Goal: Book appointment/travel/reservation

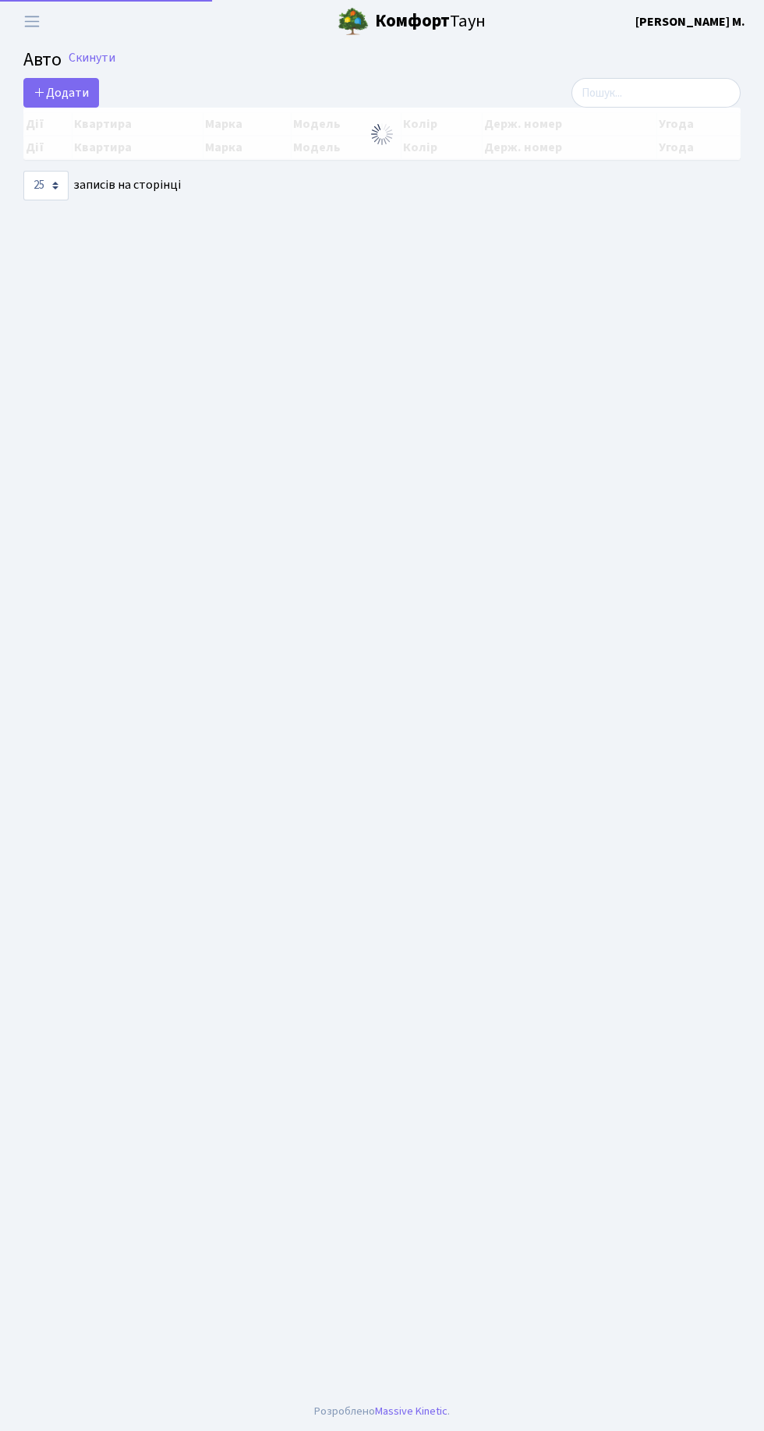
select select "25"
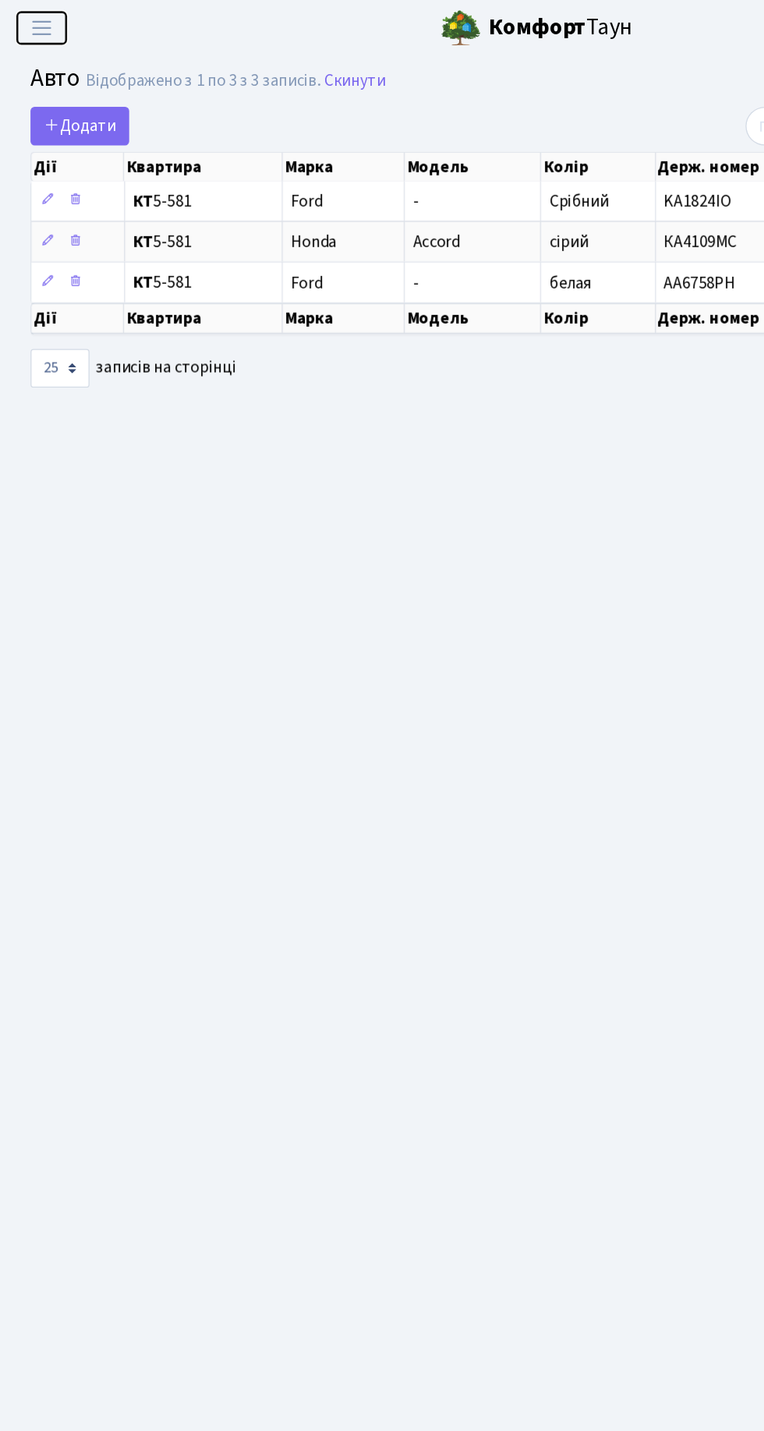
click at [35, 20] on span "Переключити навігацію" at bounding box center [31, 21] width 23 height 18
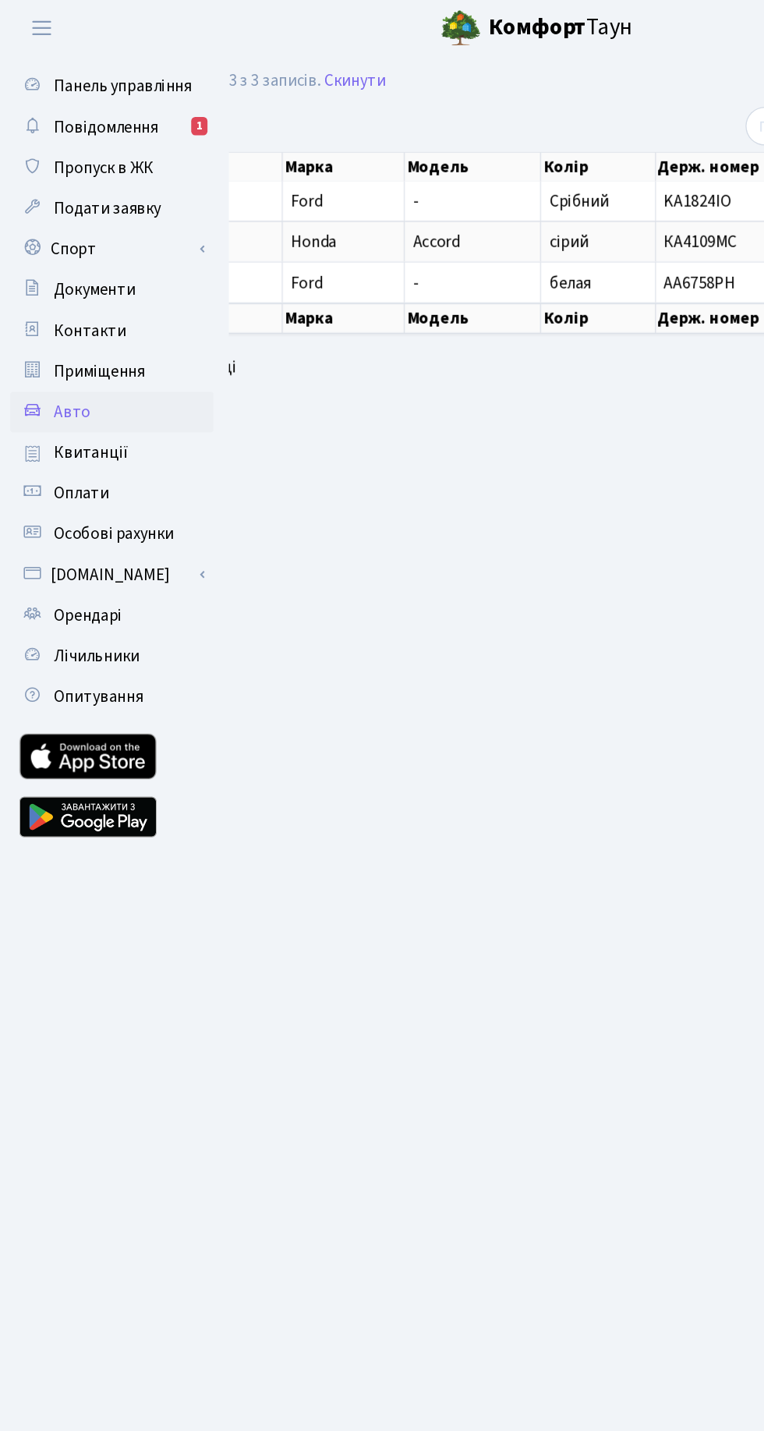
click at [122, 95] on link "Повідомлення 1" at bounding box center [86, 97] width 156 height 31
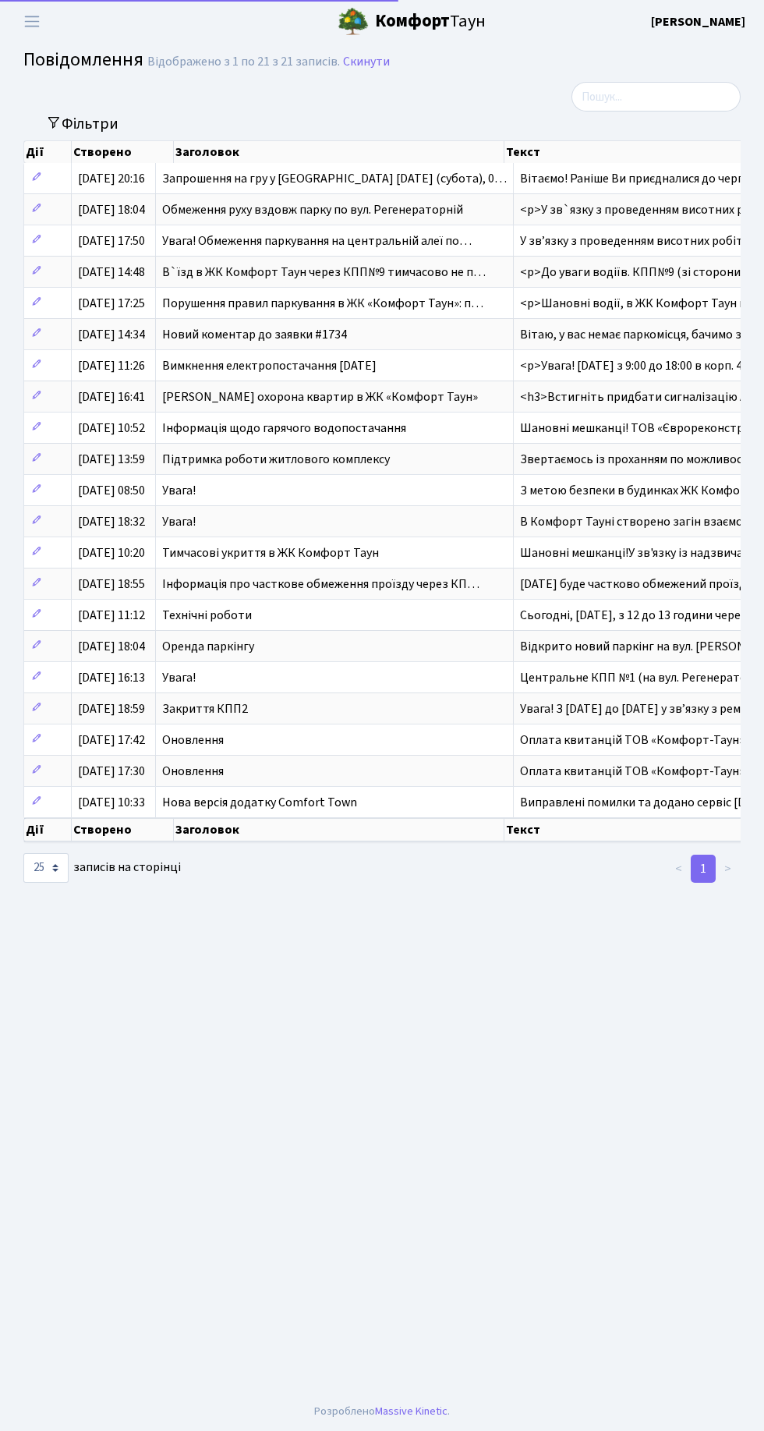
select select "25"
click at [620, 175] on span "Вітаємо! Раніше Ви приєдналися до черги на Теніс,…" at bounding box center [666, 178] width 292 height 17
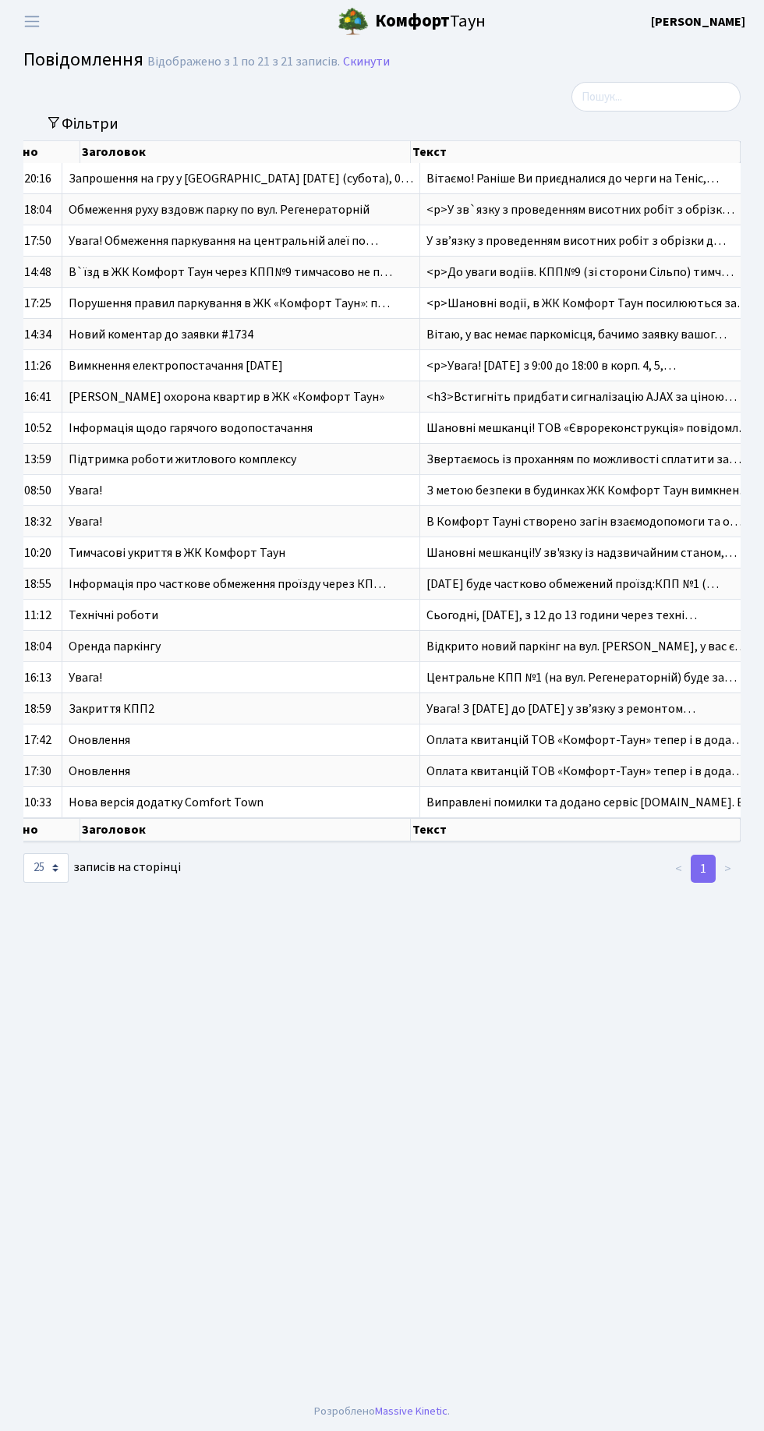
click at [564, 177] on span "Вітаємо! Раніше Ви приєдналися до черги на Теніс,…" at bounding box center [573, 178] width 292 height 17
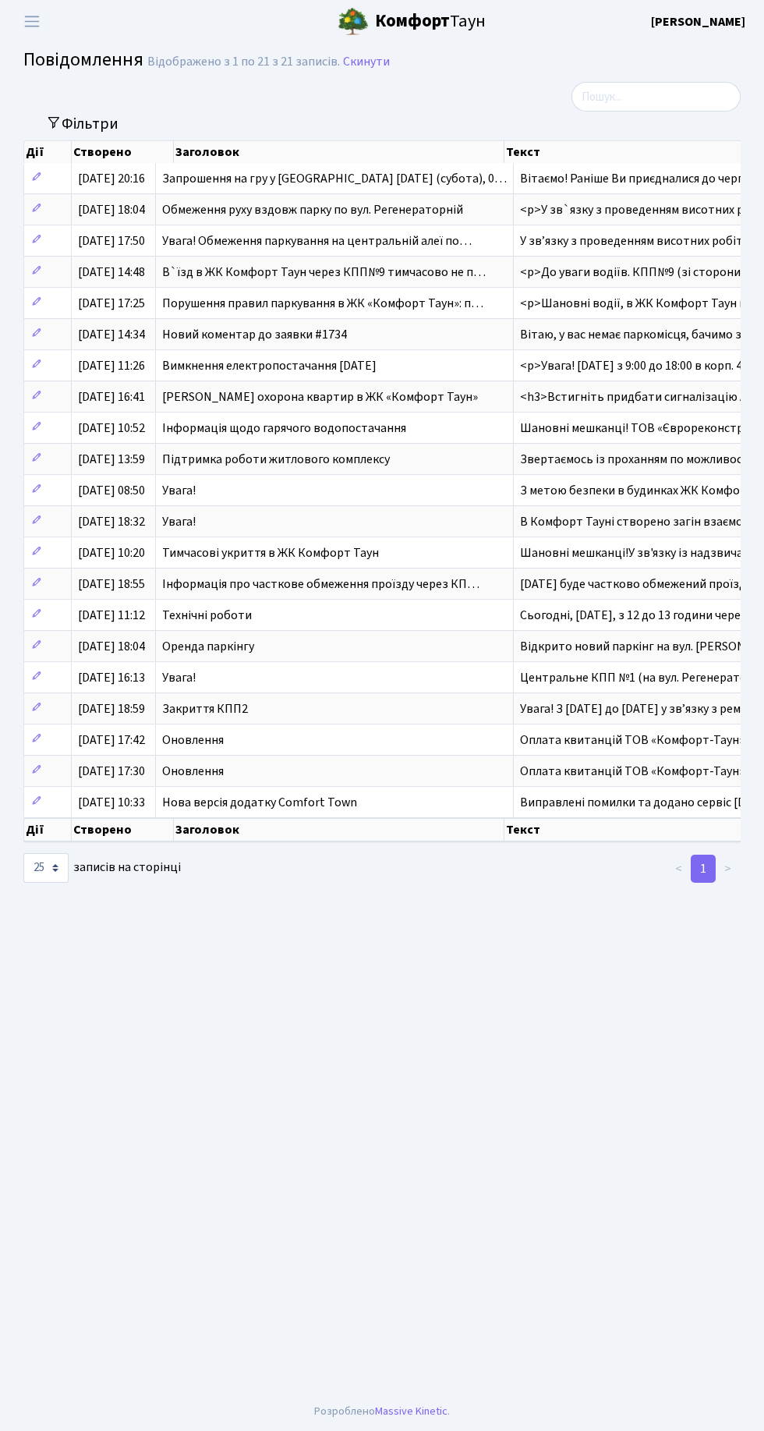
click at [378, 178] on span "Запрошення на гру у Теніс 16-го серпня (субота), 0…" at bounding box center [334, 178] width 345 height 17
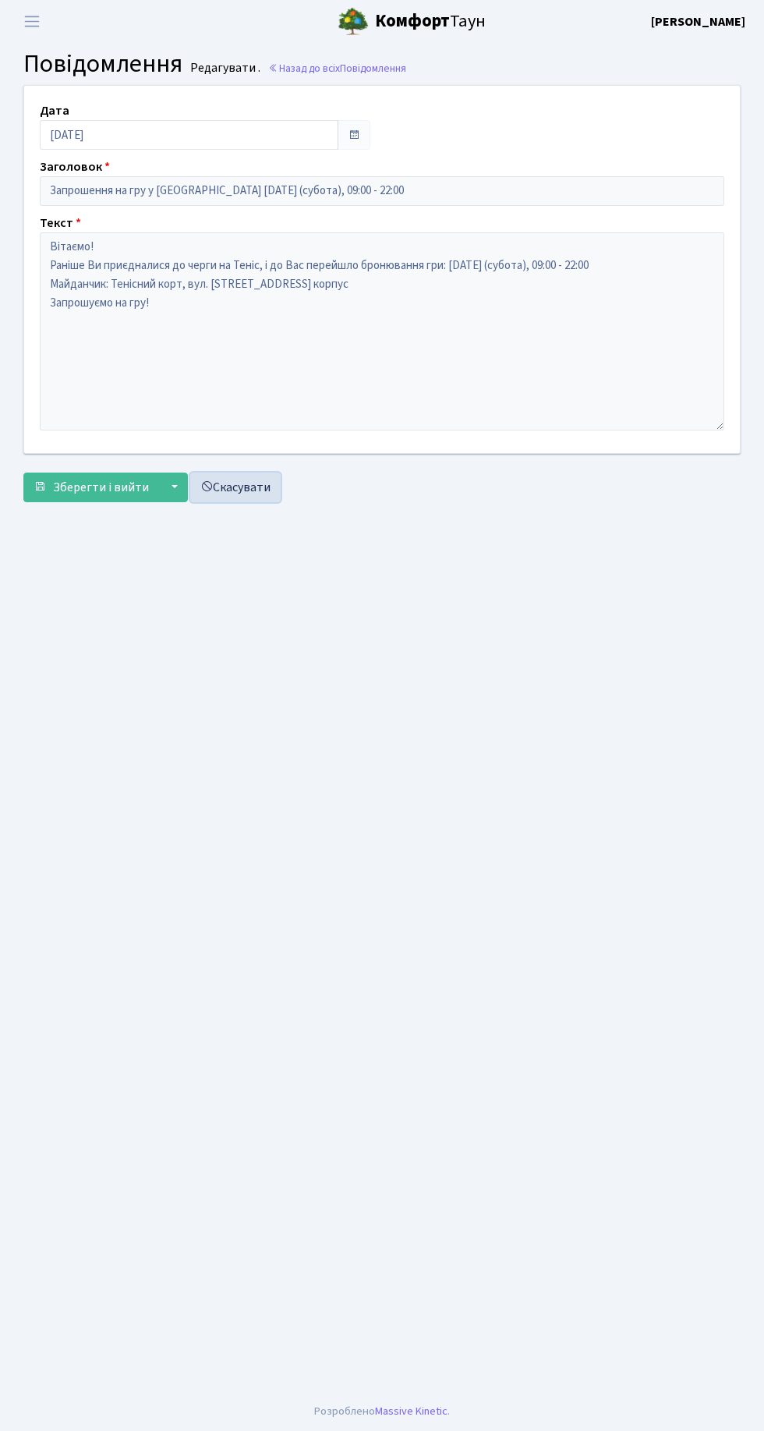
click at [259, 478] on link "Скасувати" at bounding box center [235, 488] width 90 height 30
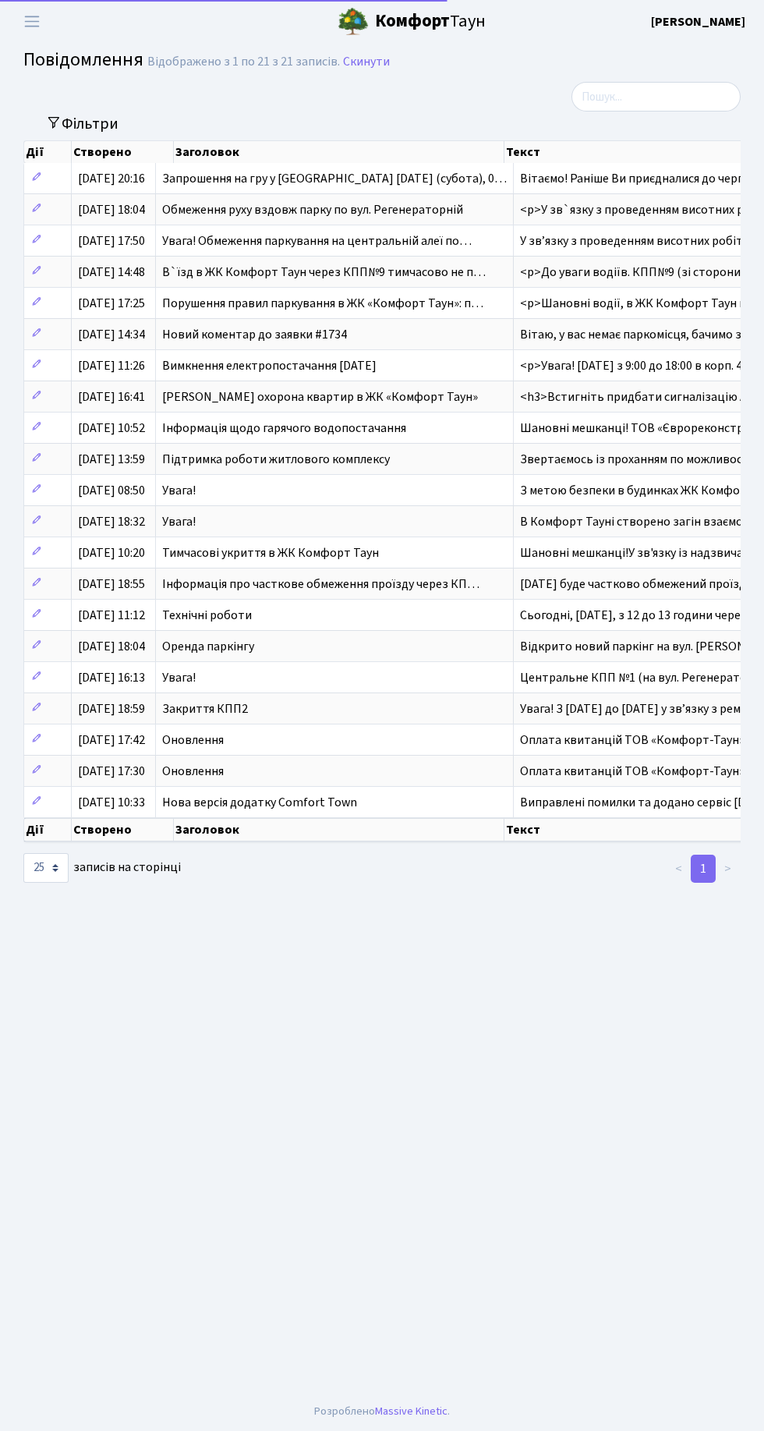
select select "25"
click at [35, 25] on span "Переключити навігацію" at bounding box center [31, 21] width 23 height 18
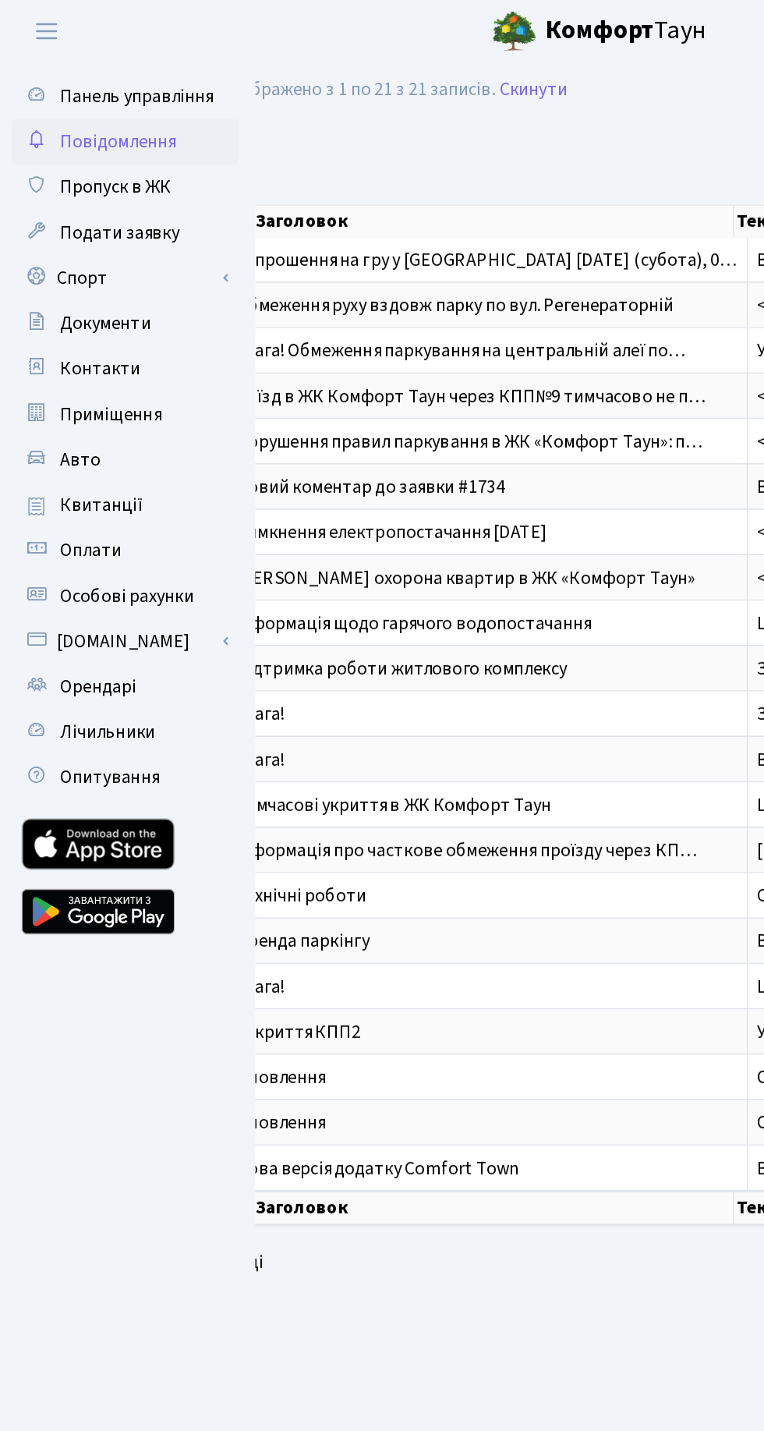
click at [77, 188] on link "Спорт" at bounding box center [86, 190] width 156 height 31
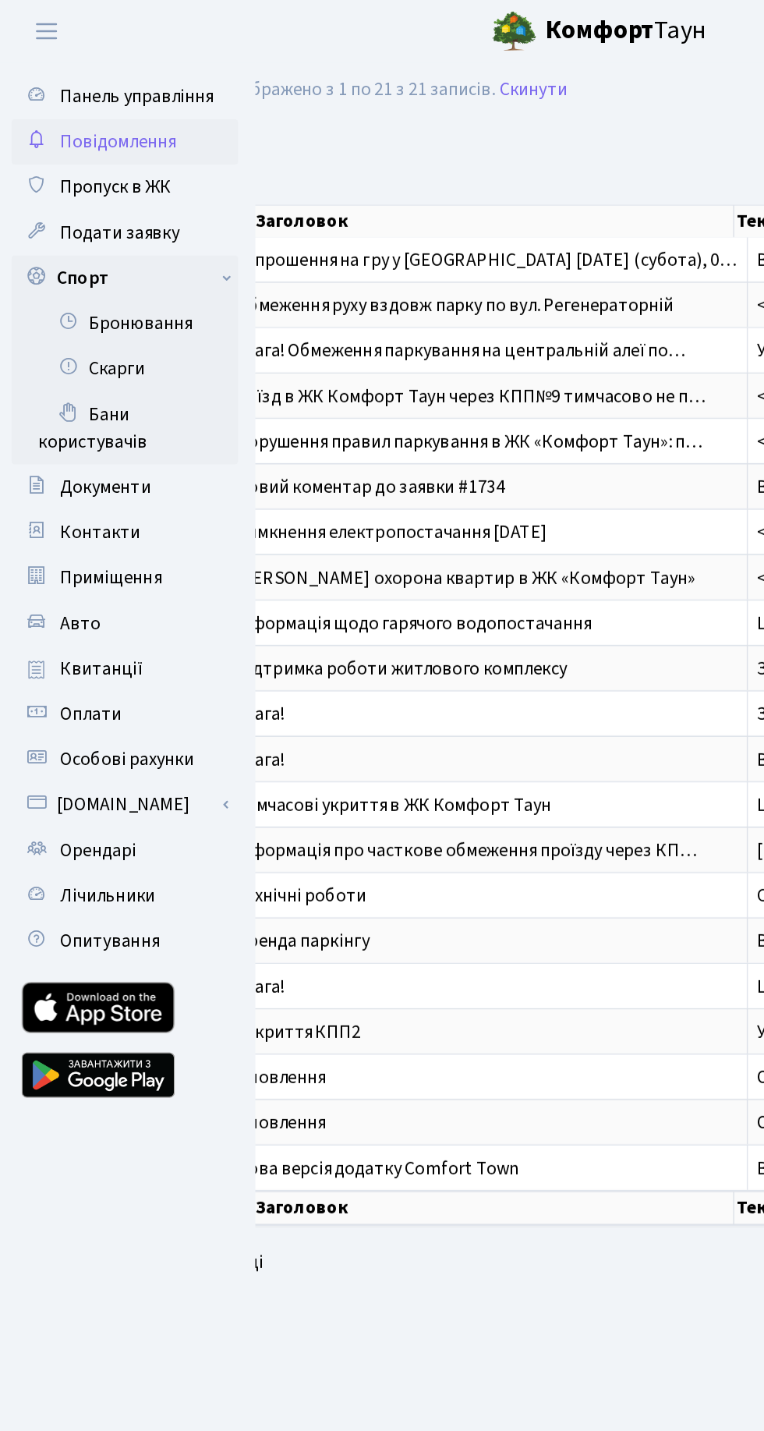
click at [115, 213] on link "Бронювання" at bounding box center [86, 222] width 156 height 31
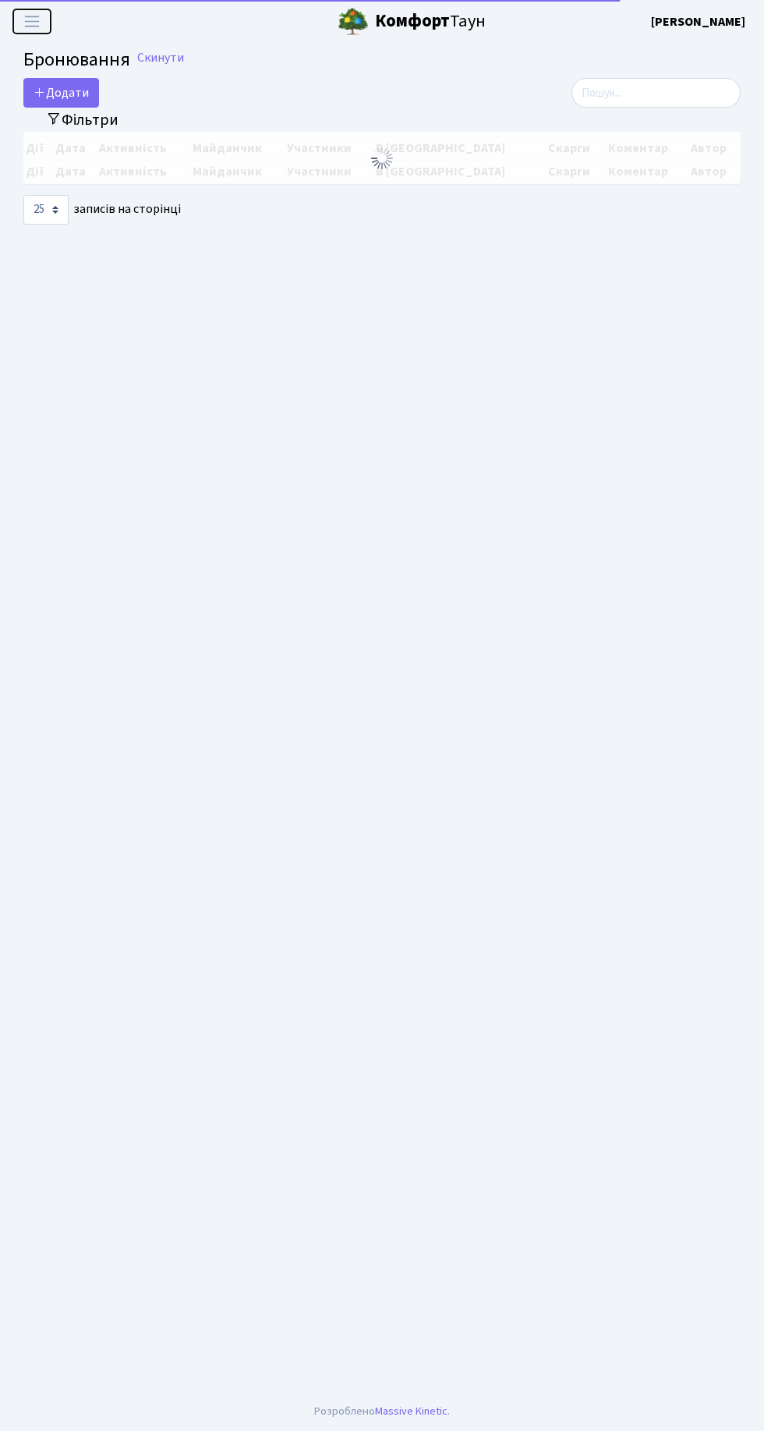
click at [31, 21] on span "Переключити навігацію" at bounding box center [31, 21] width 23 height 18
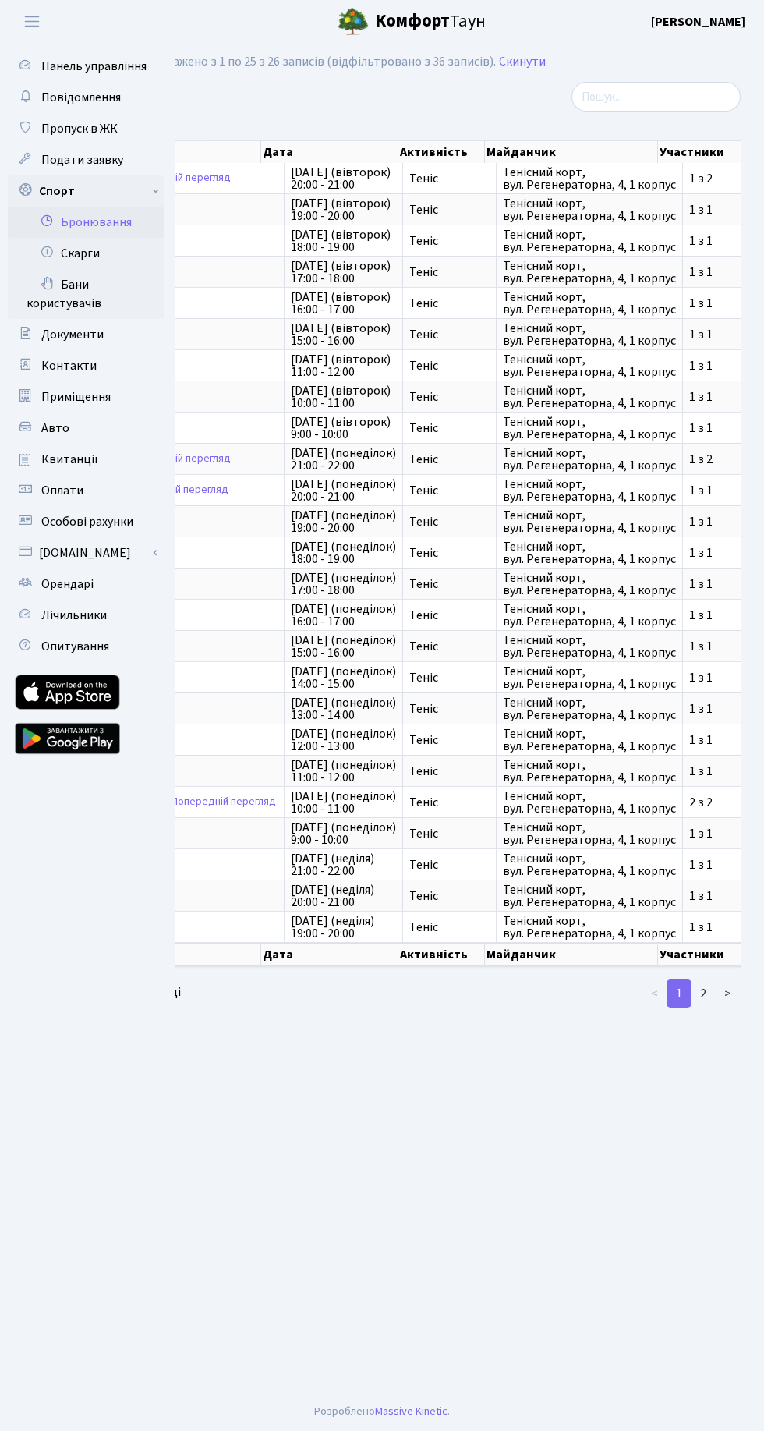
click at [296, 332] on span "19-го серпня (вівторок) 15:00 - 16:00" at bounding box center [343, 334] width 105 height 25
click at [390, 106] on div "Додати Активність Баскетбол Волейбол Йога Катання на роликах Настільний теніс Т…" at bounding box center [258, 97] width 470 height 30
click at [37, 18] on span "Переключити навігацію" at bounding box center [31, 21] width 23 height 18
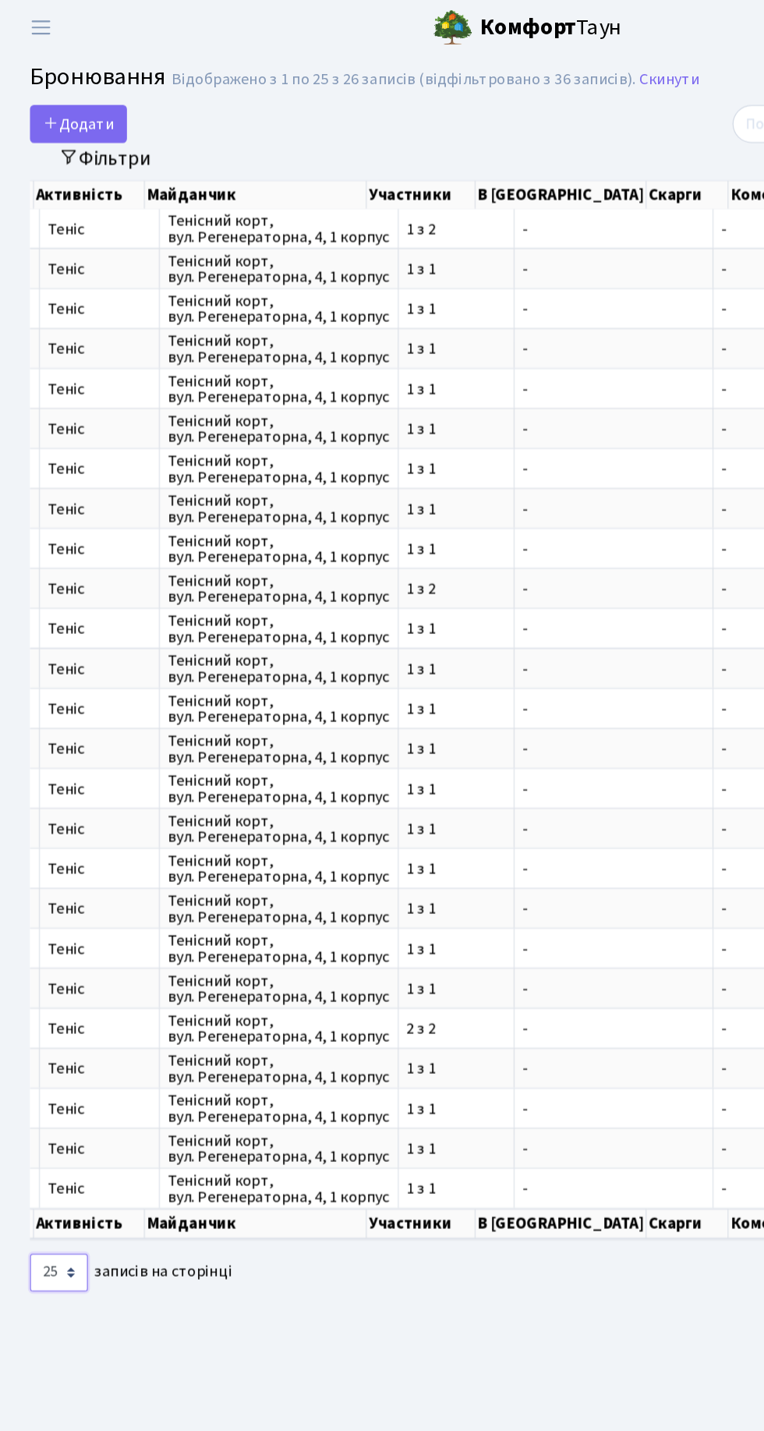
click at [55, 978] on select "10 25 50 100 250 500 1,000" at bounding box center [45, 993] width 45 height 30
click at [23, 978] on select "10 25 50 100 250 500 1,000" at bounding box center [45, 993] width 45 height 30
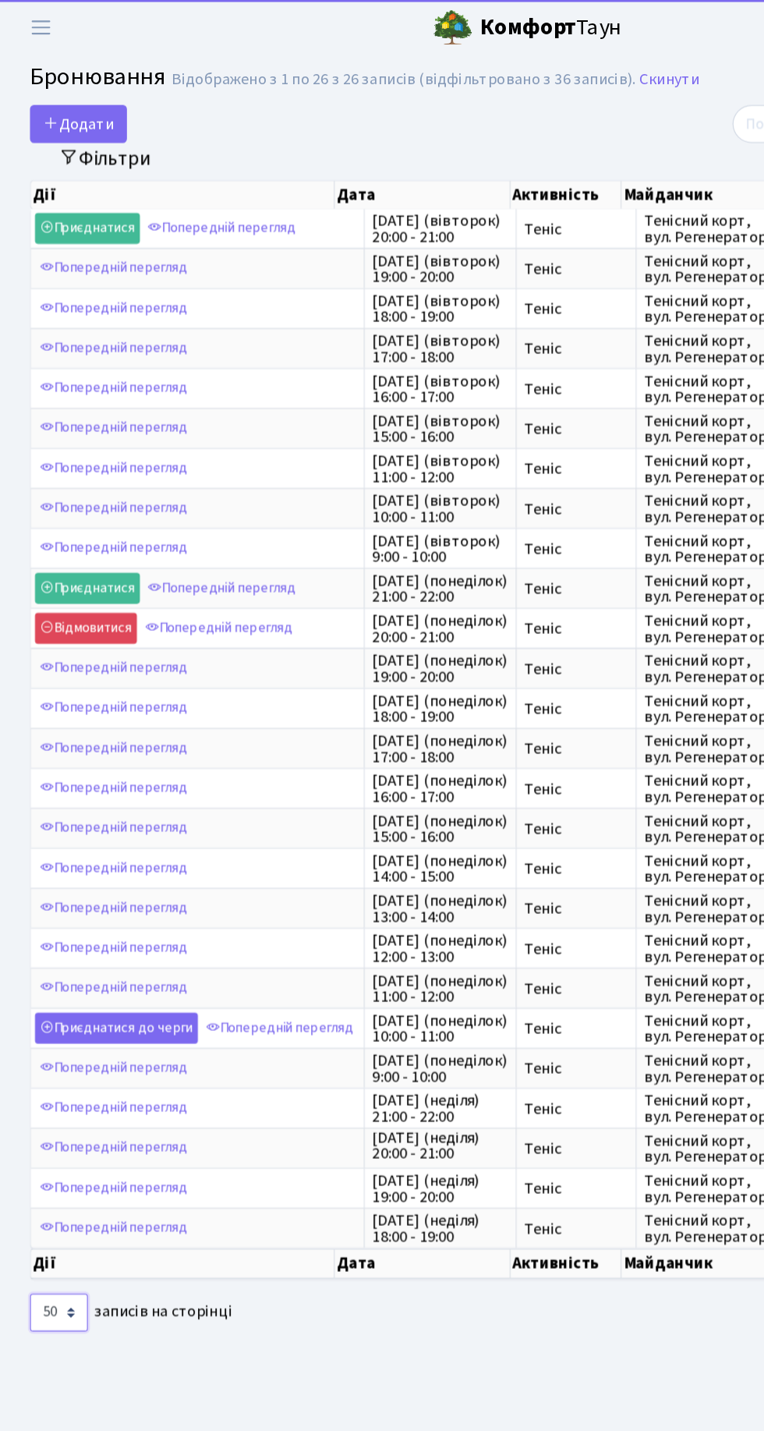
scroll to position [2, 0]
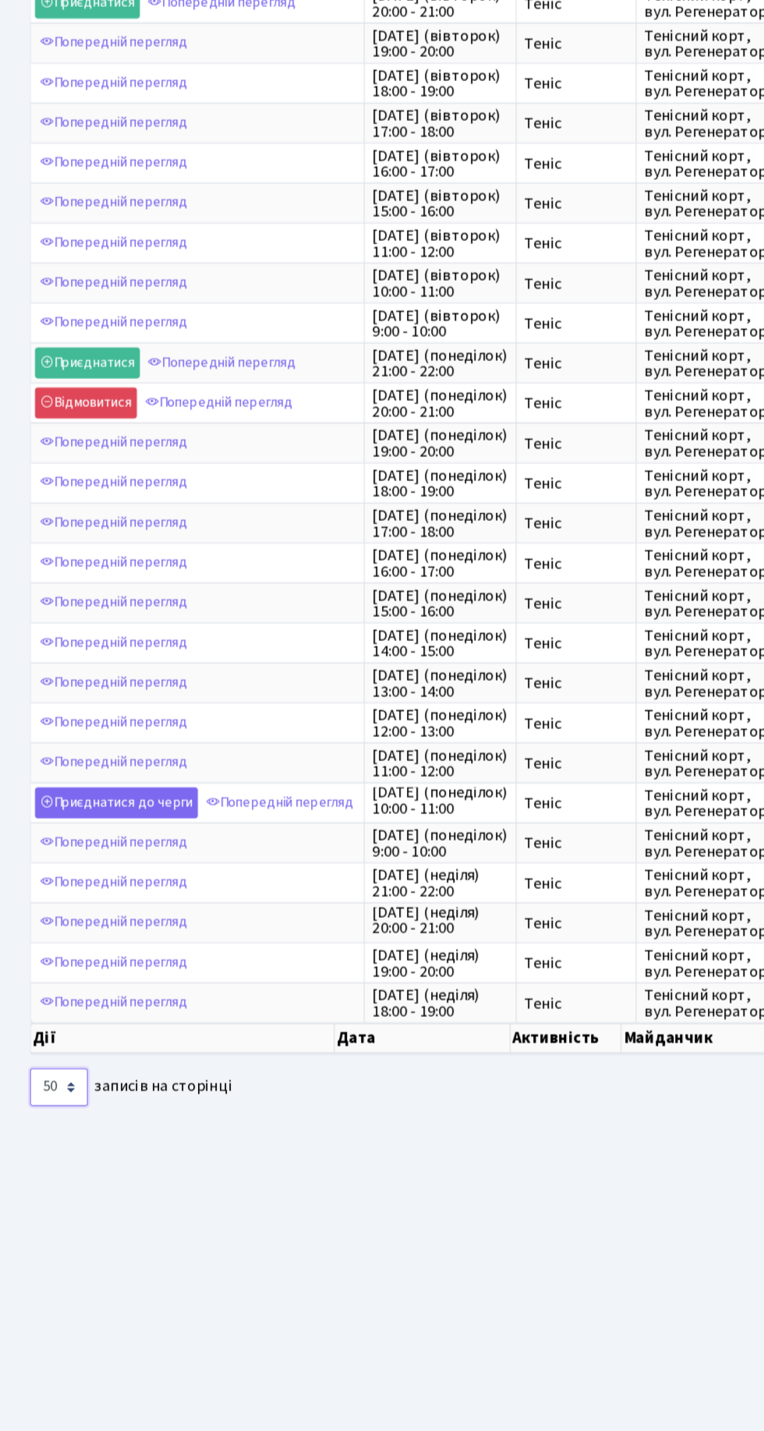
click at [47, 1009] on select "10 25 50 100 250 500 1,000" at bounding box center [45, 1024] width 45 height 30
click at [23, 1009] on select "10 25 50 100 250 500 1,000" at bounding box center [45, 1024] width 45 height 30
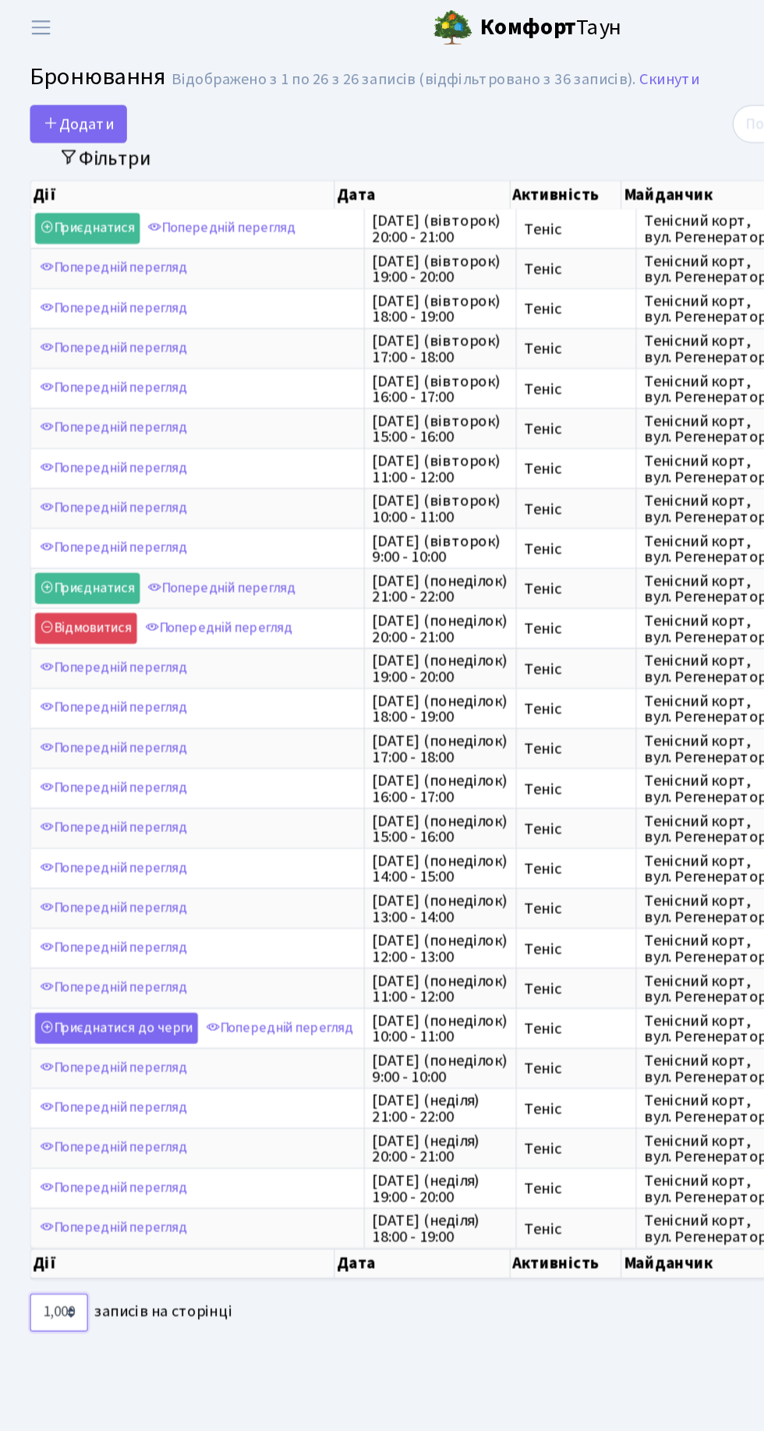
click at [46, 1009] on select "10 25 50 100 250 500 1,000" at bounding box center [45, 1024] width 45 height 30
select select "25"
click at [23, 1009] on select "10 25 50 100 250 500 1,000" at bounding box center [45, 1024] width 45 height 30
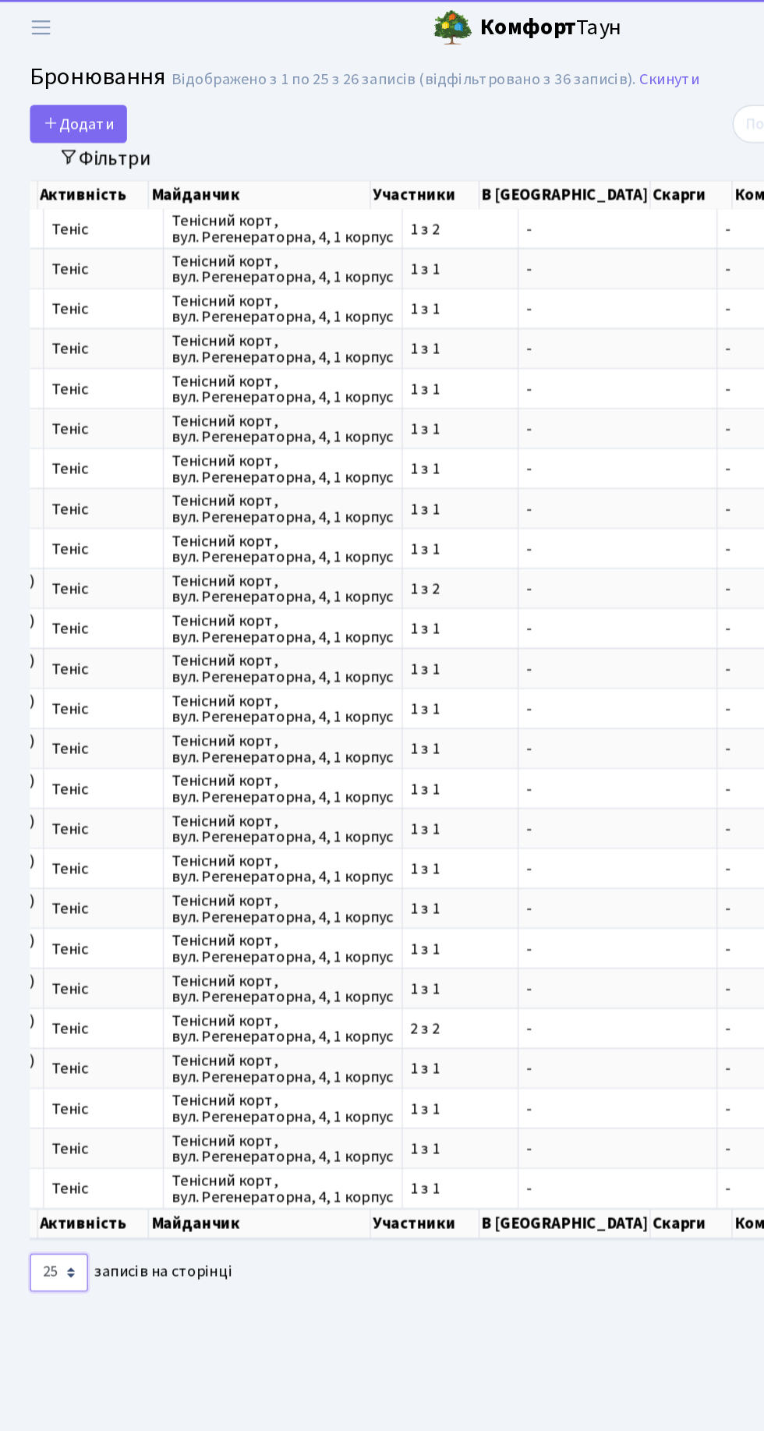
scroll to position [0, 468]
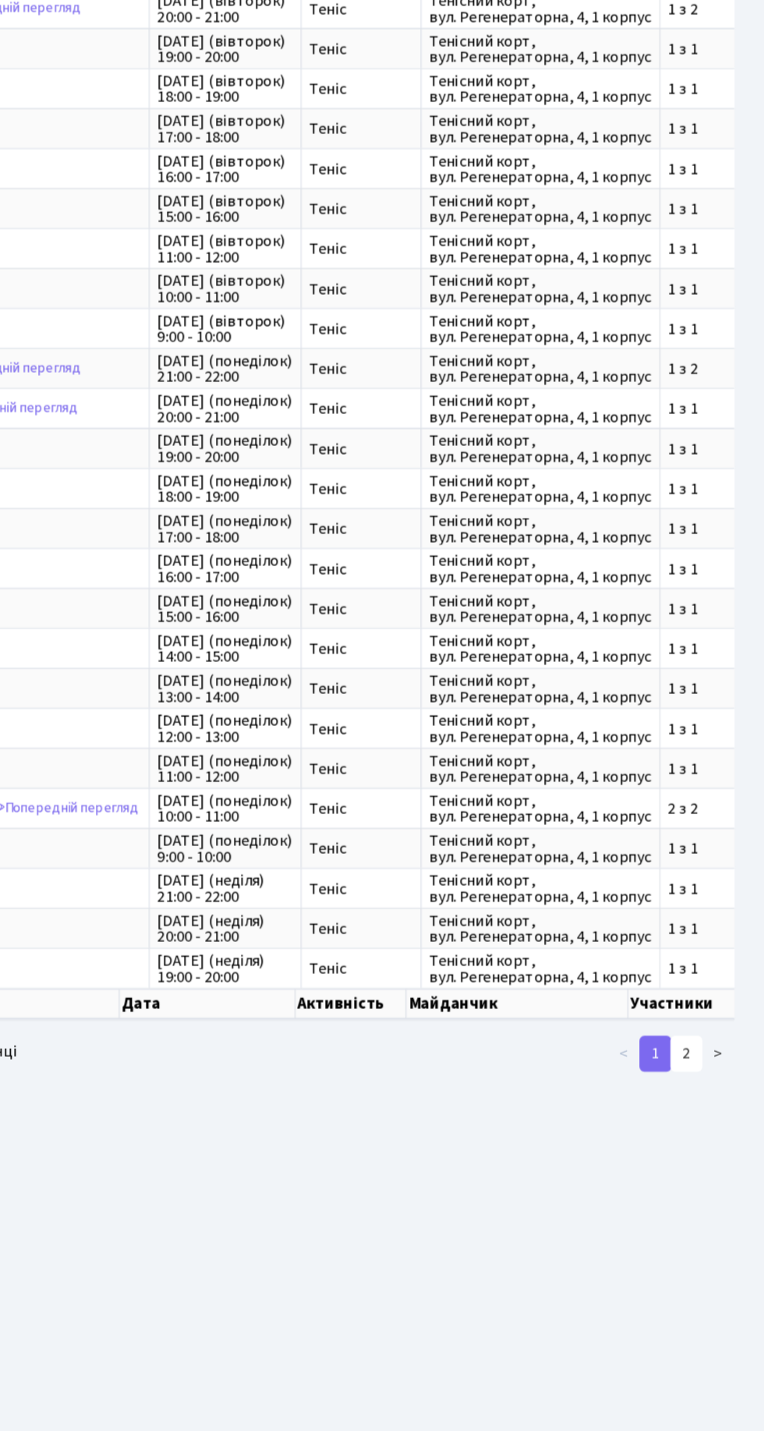
click at [704, 980] on link "2" at bounding box center [703, 994] width 25 height 28
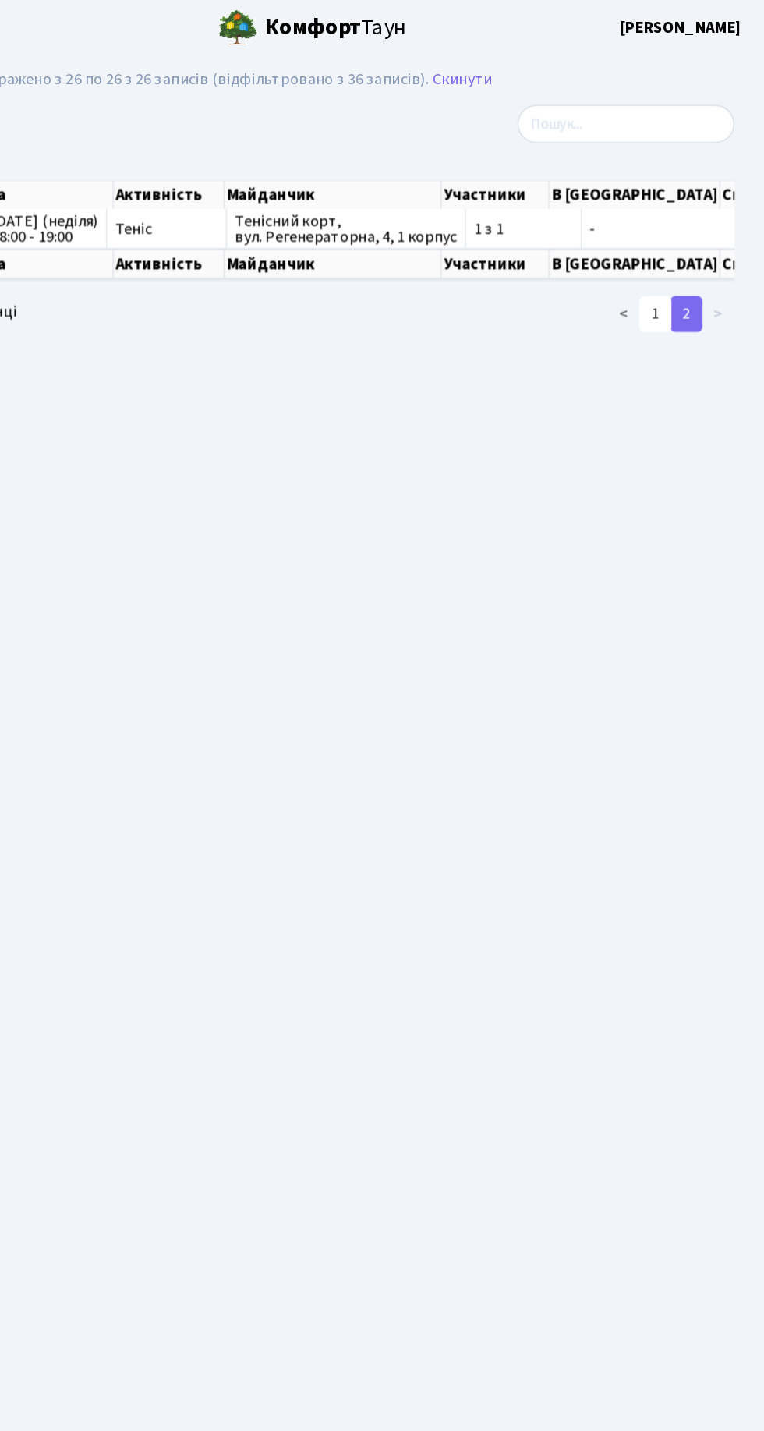
click at [680, 243] on link "1" at bounding box center [679, 245] width 25 height 28
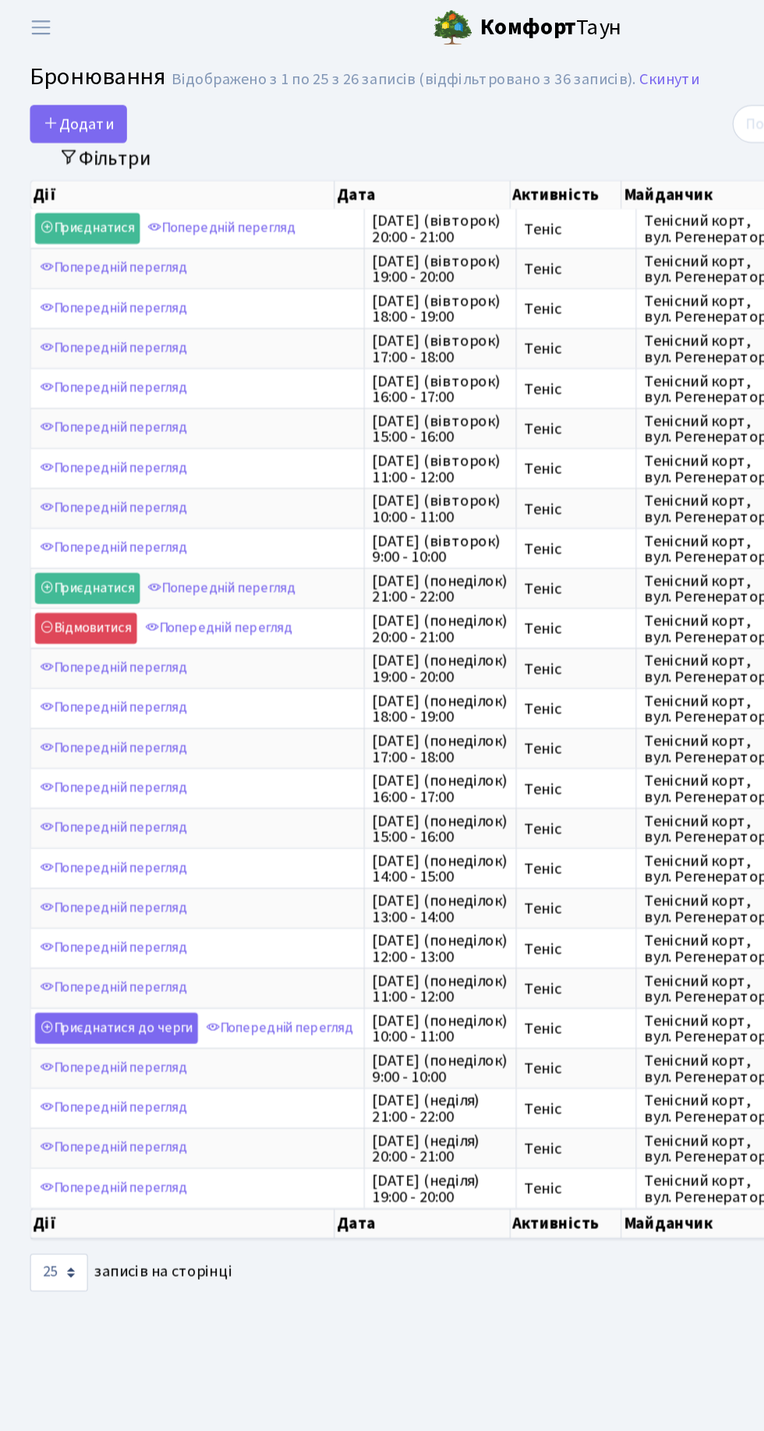
click at [519, 60] on link "Скинути" at bounding box center [522, 62] width 47 height 15
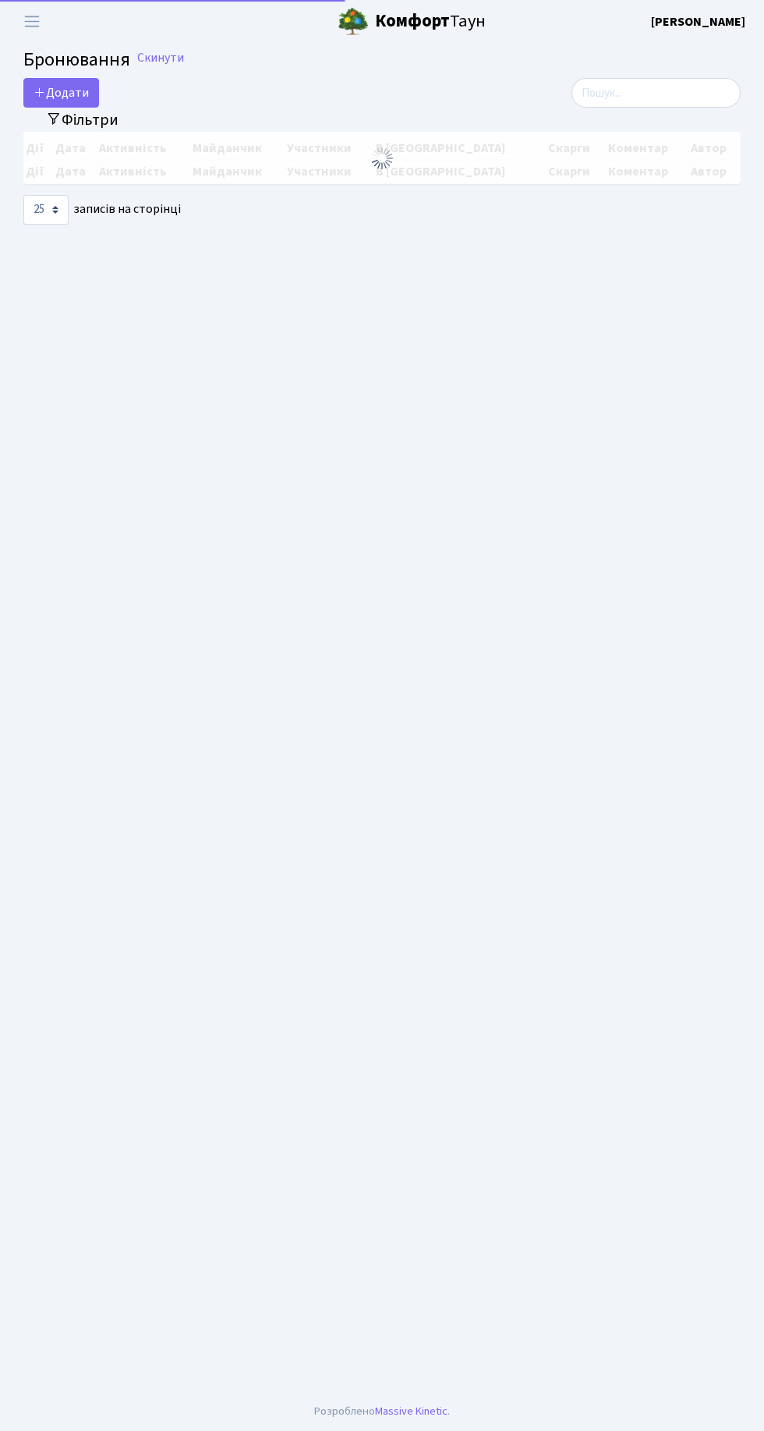
select select "25"
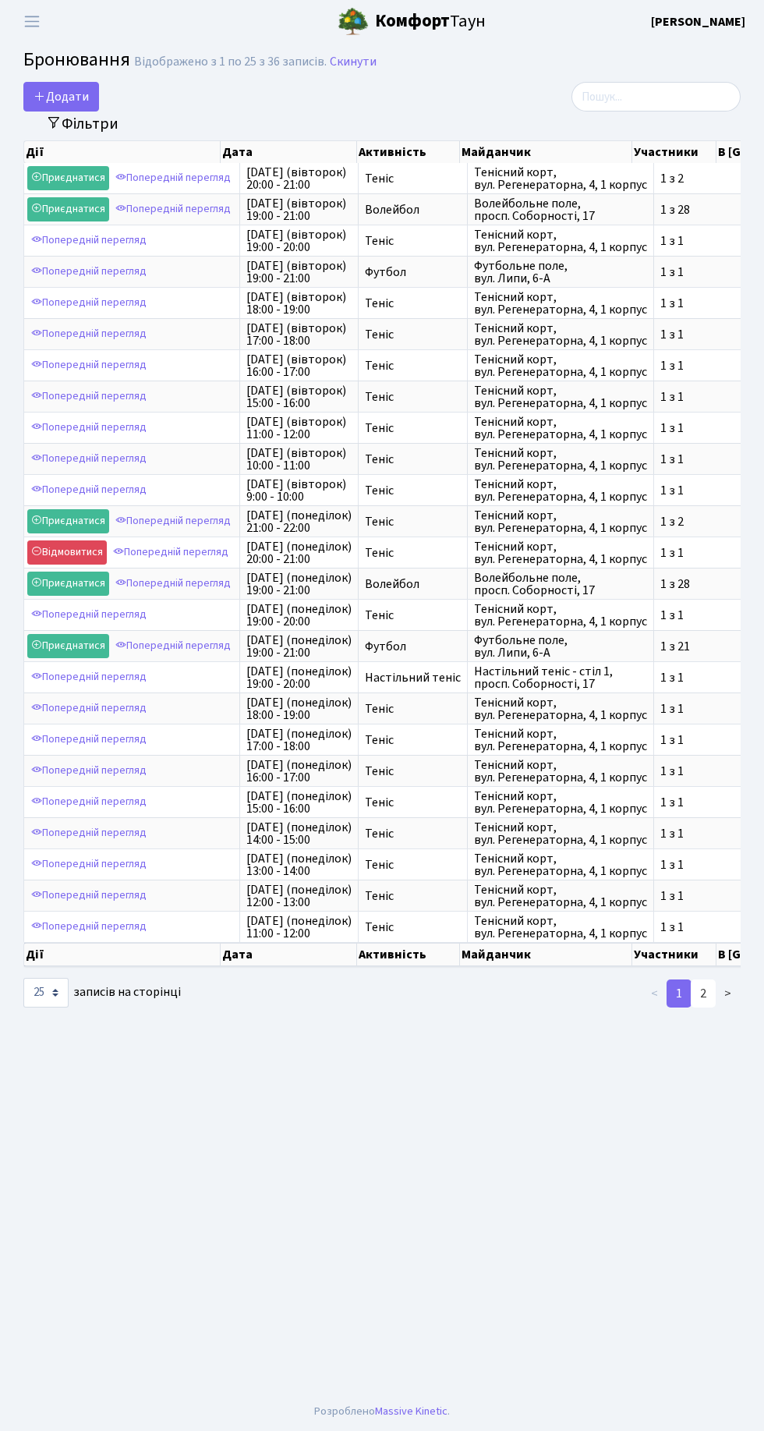
click at [706, 980] on link "2" at bounding box center [703, 994] width 25 height 28
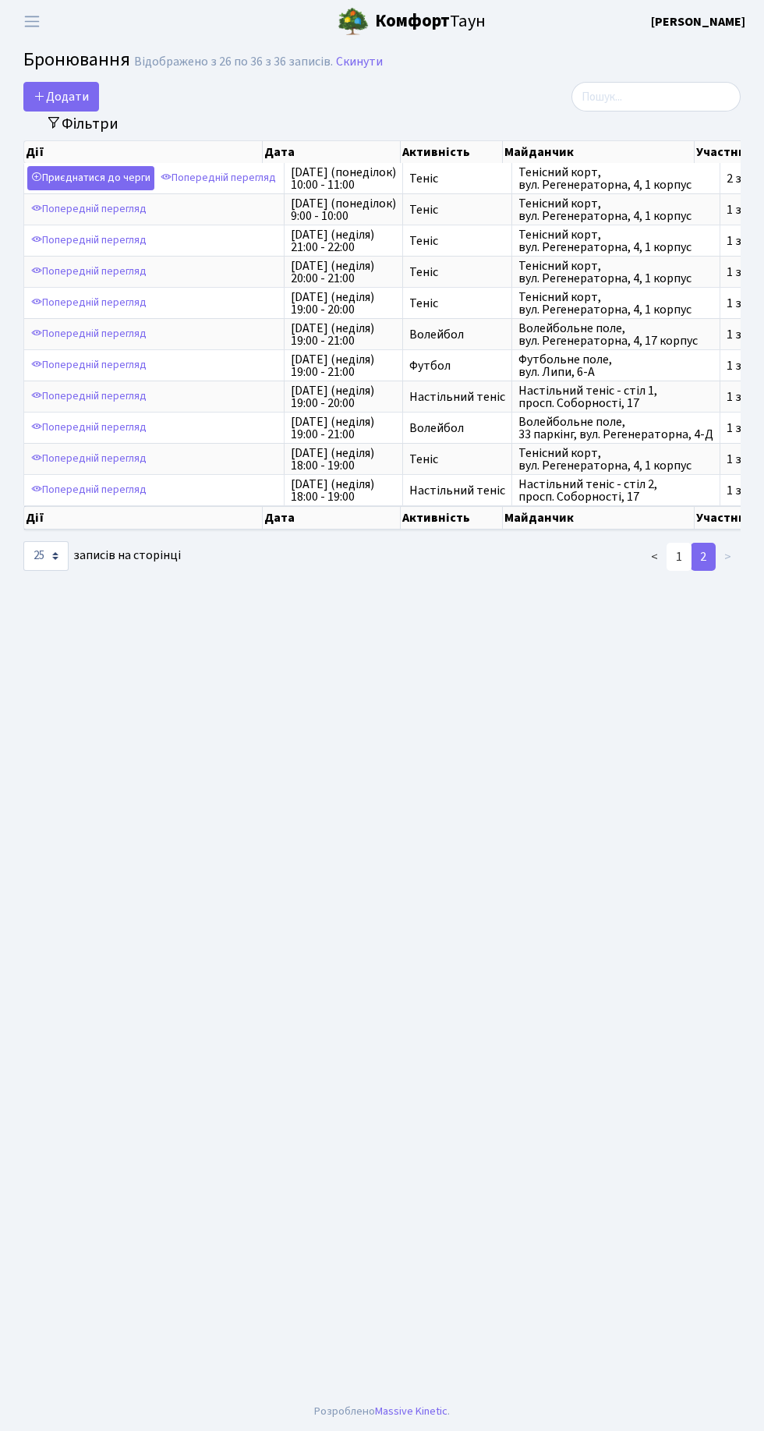
click at [683, 546] on link "1" at bounding box center [679, 557] width 25 height 28
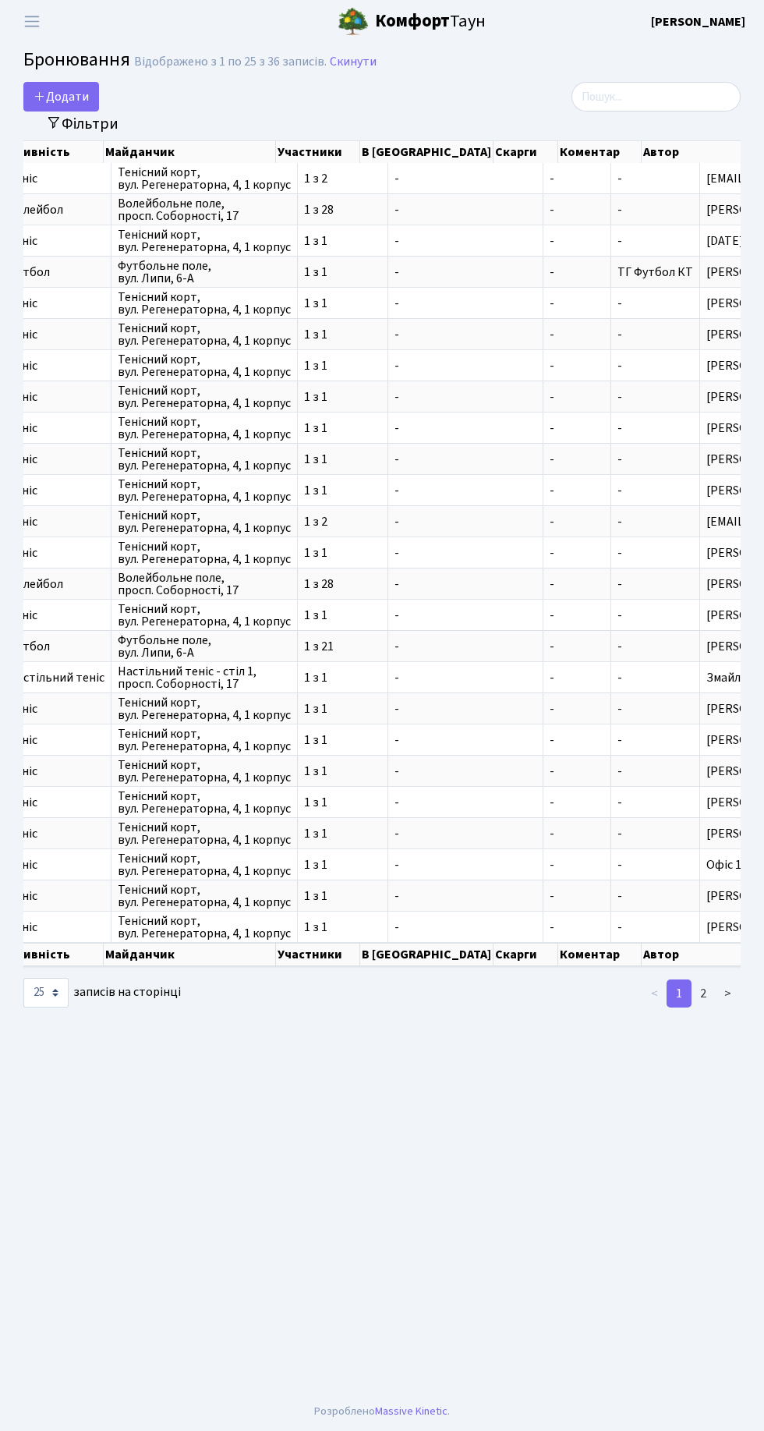
scroll to position [0, 46]
